Goal: Task Accomplishment & Management: Use online tool/utility

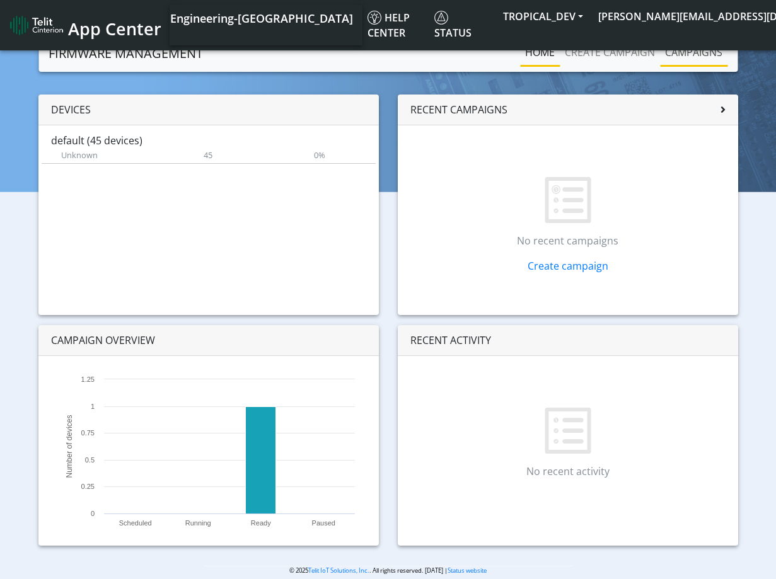
click at [689, 47] on link "Campaigns" at bounding box center [693, 52] width 67 height 25
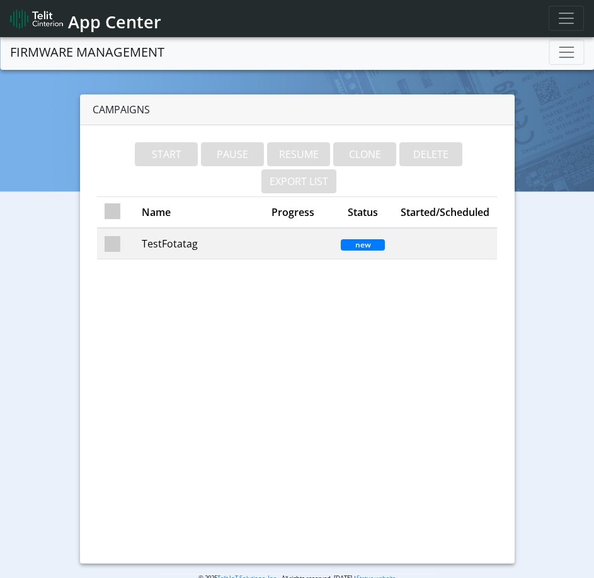
click at [17, 120] on div "Campaigns START PAUSE RESUME CLONE DELETE EXPORT LIST Name Progress Status Star…" at bounding box center [296, 329] width 575 height 469
click at [158, 211] on th "Name" at bounding box center [193, 213] width 118 height 32
click at [83, 310] on div "START PAUSE RESUME CLONE DELETE EXPORT LIST Name Progress Status Started/Schedu…" at bounding box center [297, 344] width 435 height 439
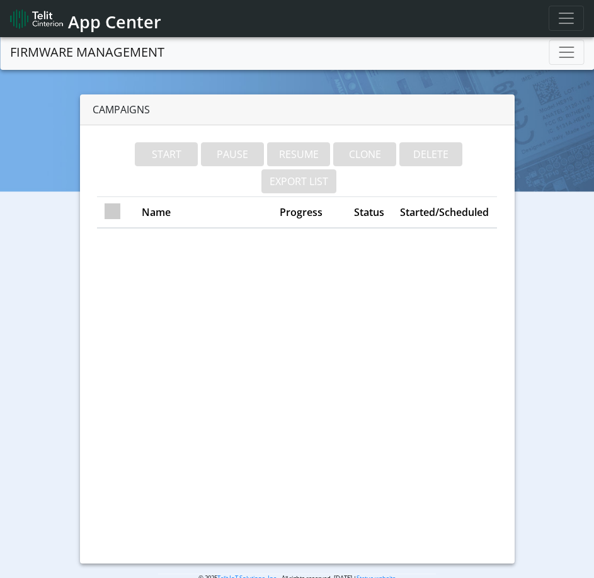
drag, startPoint x: 244, startPoint y: 393, endPoint x: 268, endPoint y: 382, distance: 25.9
click at [244, 393] on div "START PAUSE RESUME CLONE DELETE EXPORT LIST Name Progress Status Started/Schedu…" at bounding box center [297, 344] width 435 height 439
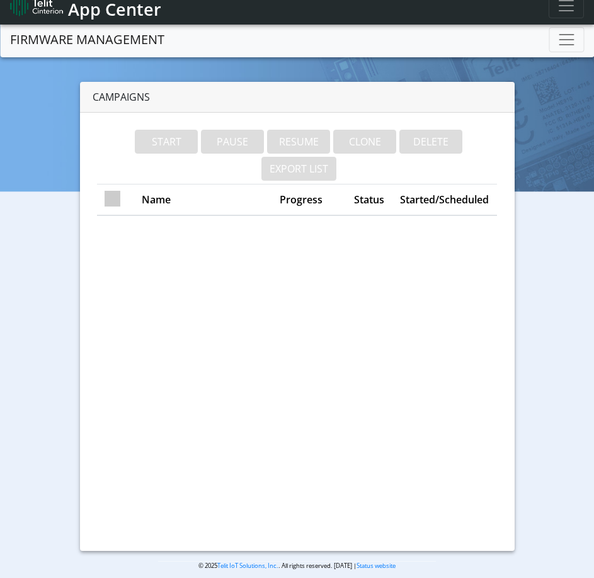
scroll to position [25, 0]
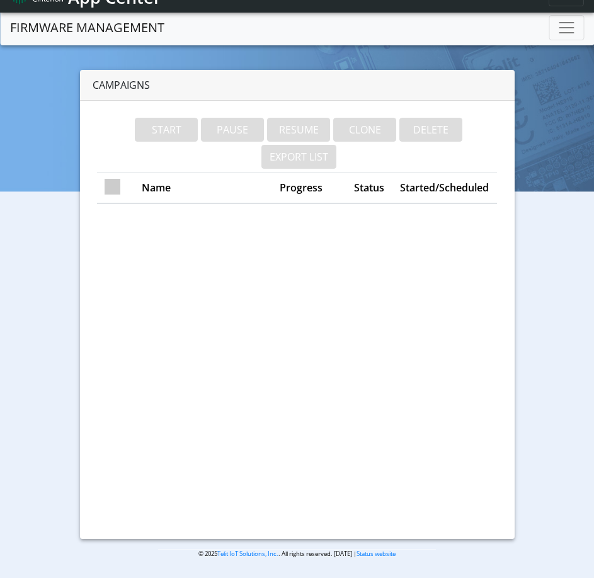
click at [38, 331] on div "Campaigns START PAUSE RESUME CLONE DELETE EXPORT LIST Name Progress Status Star…" at bounding box center [296, 304] width 575 height 469
